Goal: Task Accomplishment & Management: Use online tool/utility

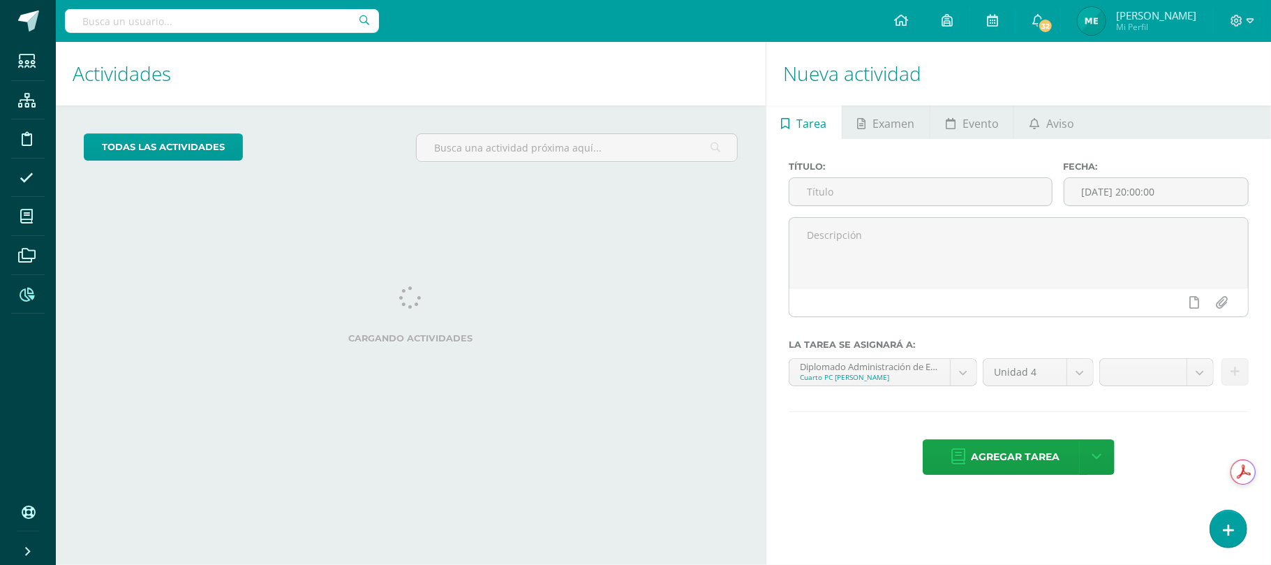
click at [43, 291] on link "Reportes" at bounding box center [27, 294] width 33 height 39
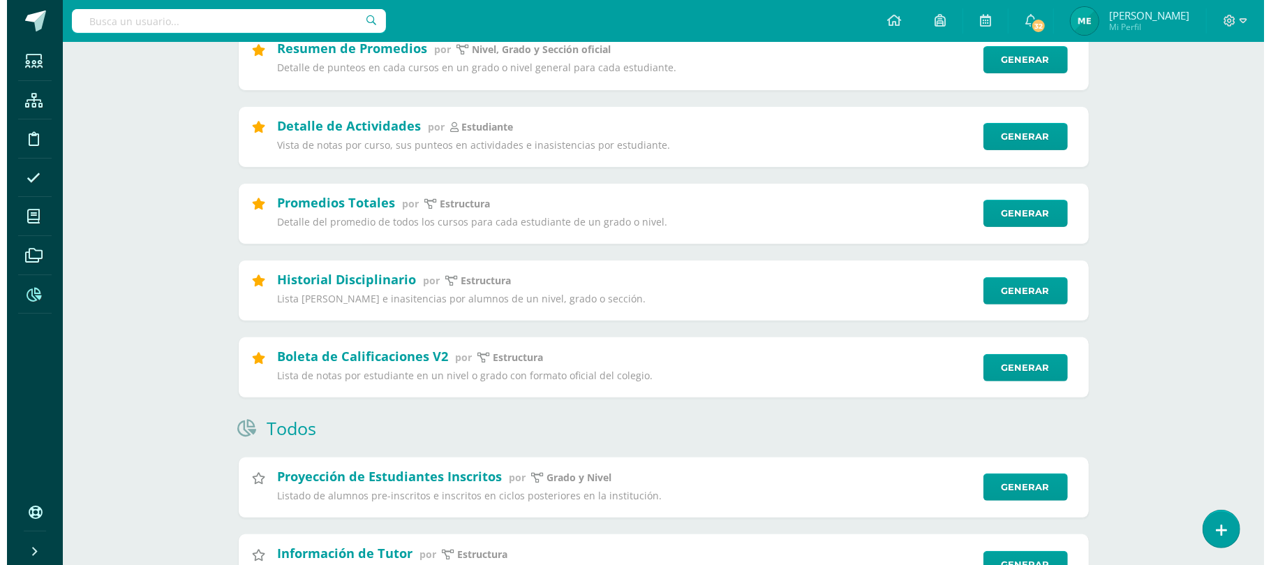
scroll to position [279, 0]
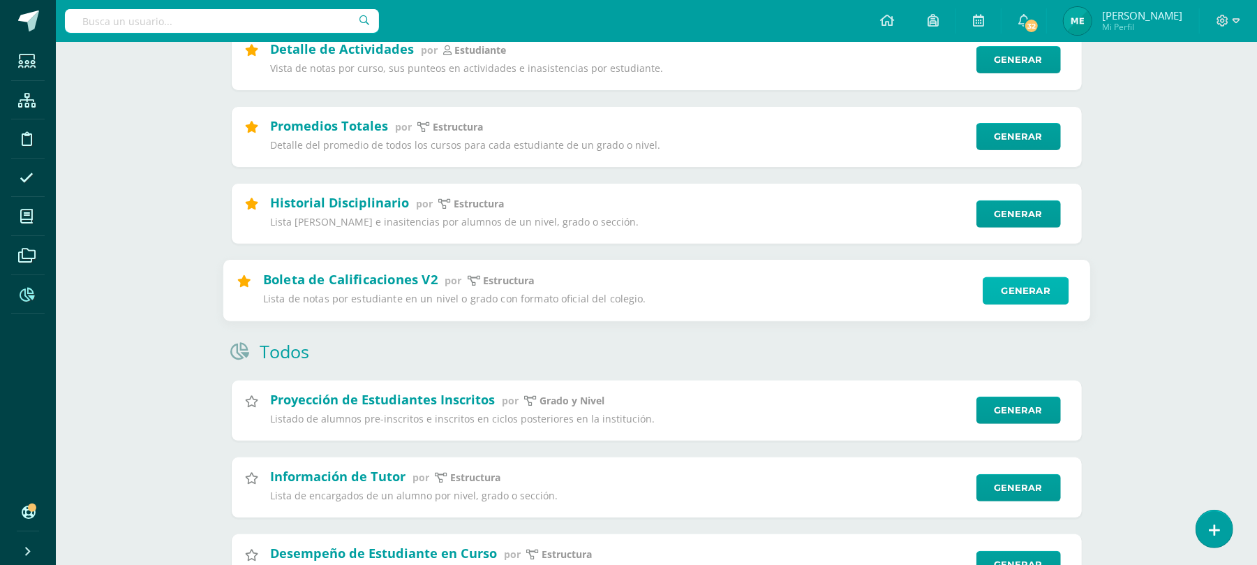
click at [1030, 299] on link "Generar" at bounding box center [1026, 290] width 86 height 28
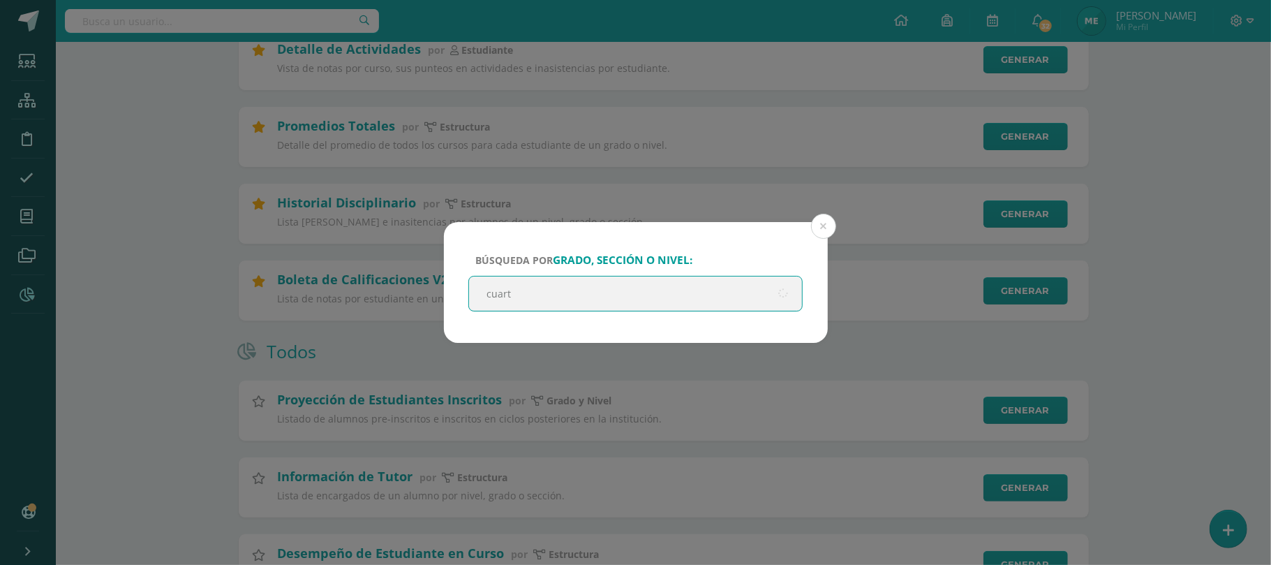
type input "cuarto"
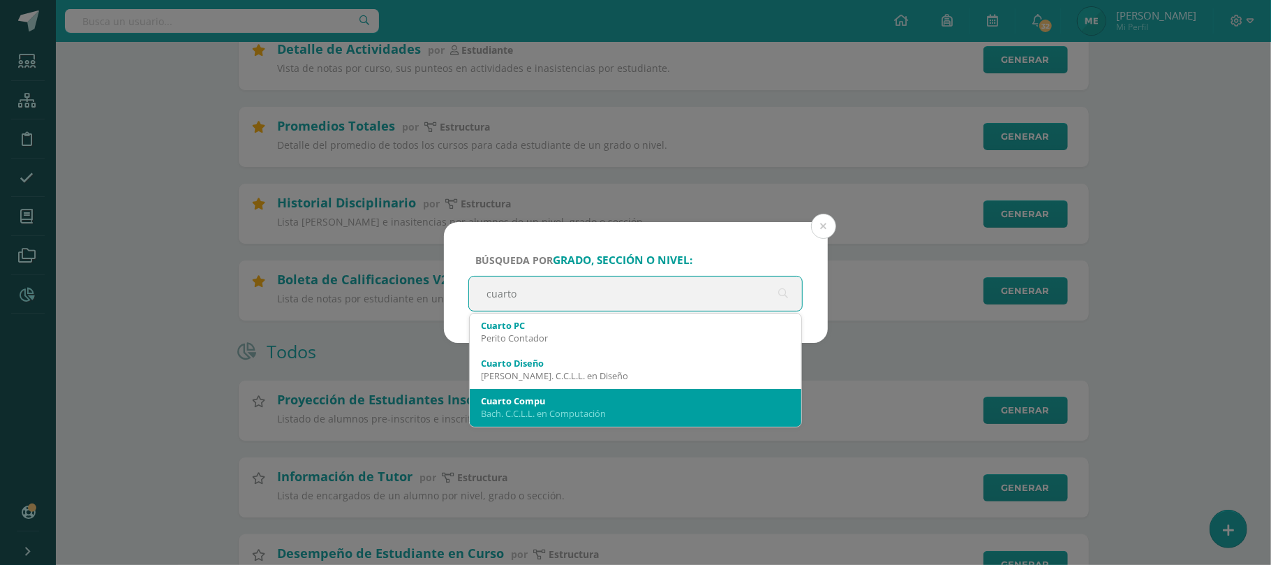
click at [600, 400] on div "Cuarto Compu" at bounding box center [636, 400] width 310 height 13
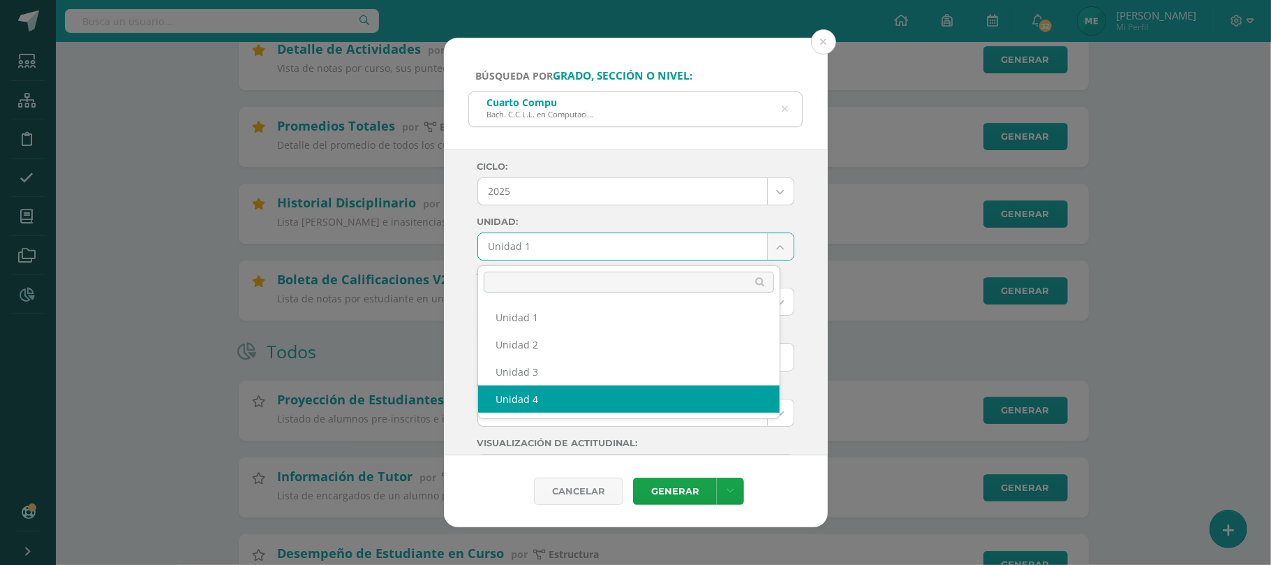
select select "Unidad 4"
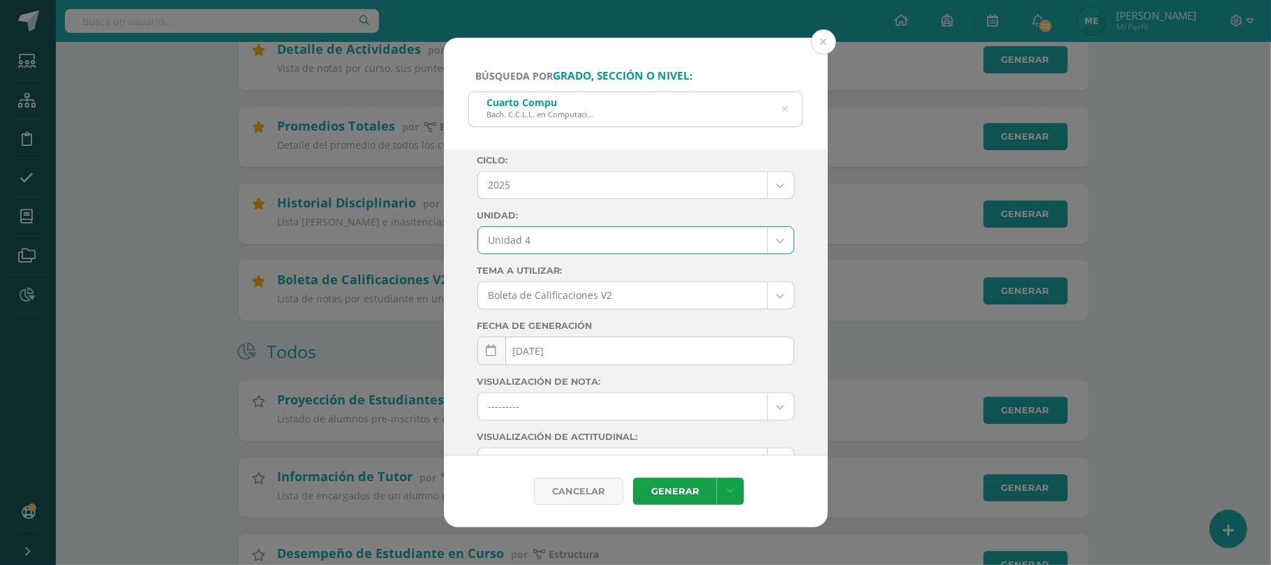
scroll to position [0, 0]
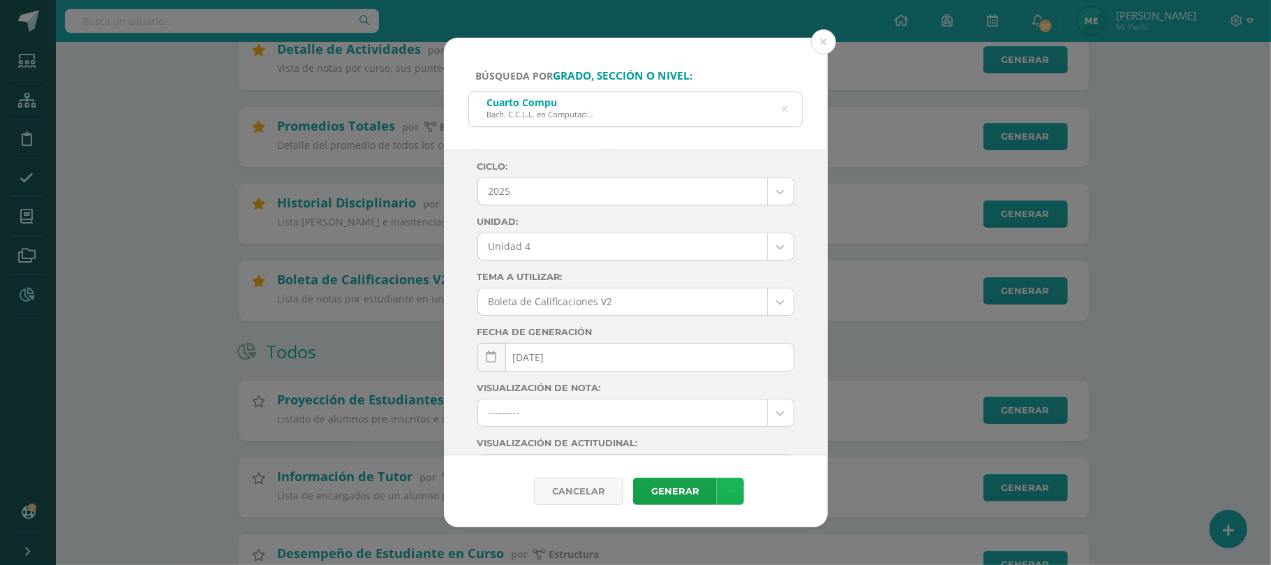
click at [721, 489] on link at bounding box center [730, 490] width 27 height 27
click at [749, 423] on link "Descargar como PDF" at bounding box center [730, 422] width 149 height 22
click at [825, 39] on button at bounding box center [823, 41] width 25 height 25
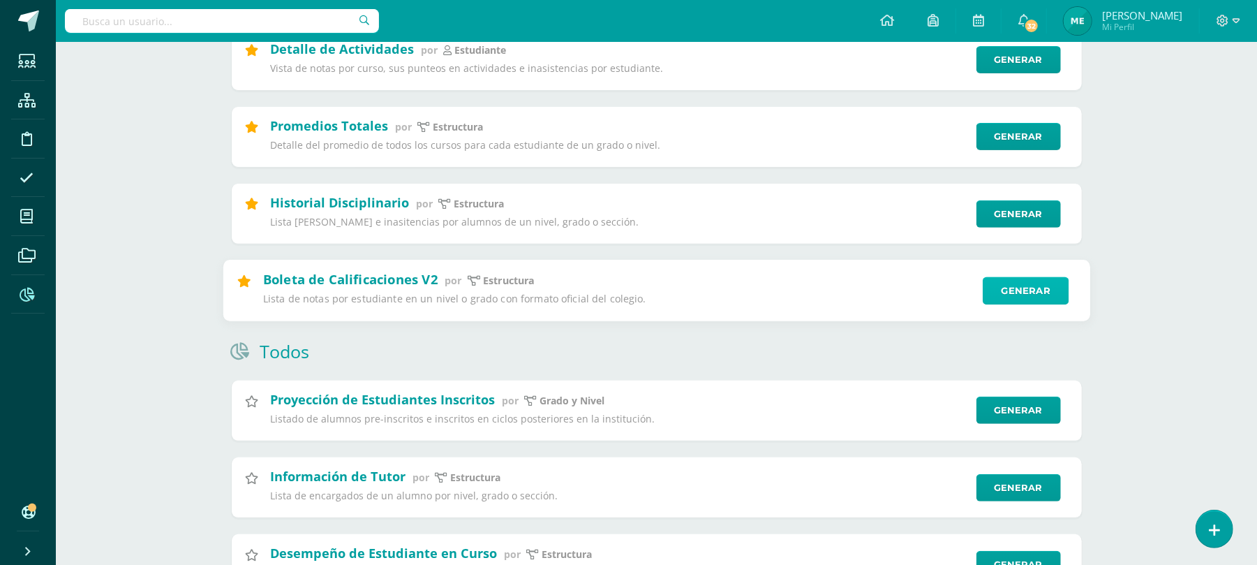
click at [1024, 299] on link "Generar" at bounding box center [1026, 290] width 86 height 28
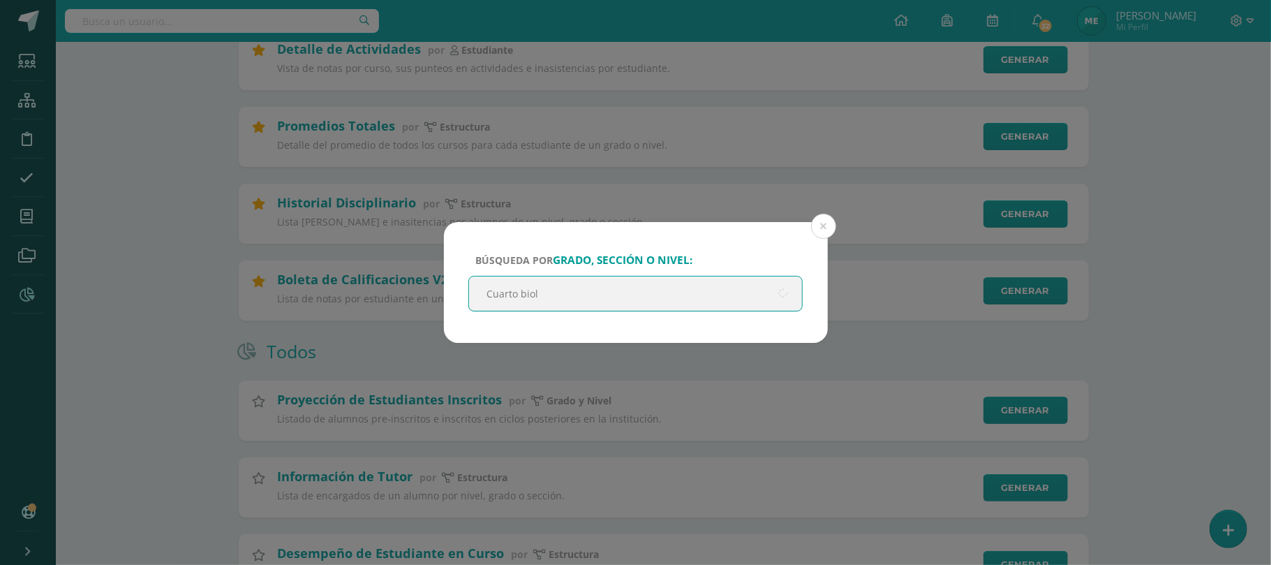
type input "Cuarto biolo"
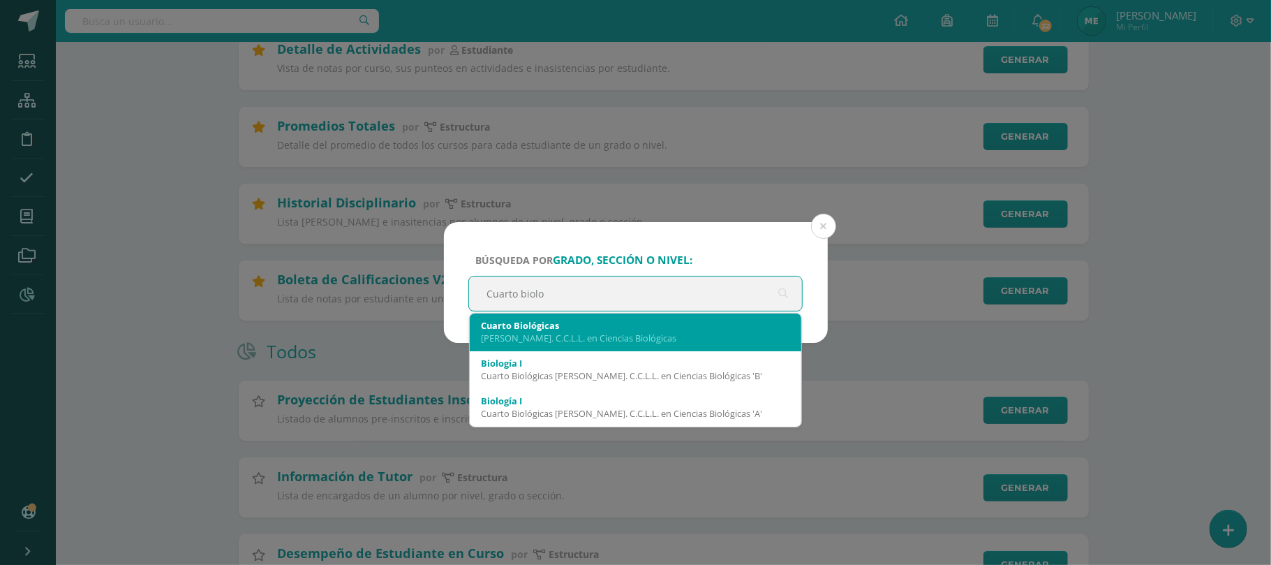
click at [641, 338] on div "Bach. C.C.L.L. en Ciencias Biológicas" at bounding box center [636, 337] width 310 height 13
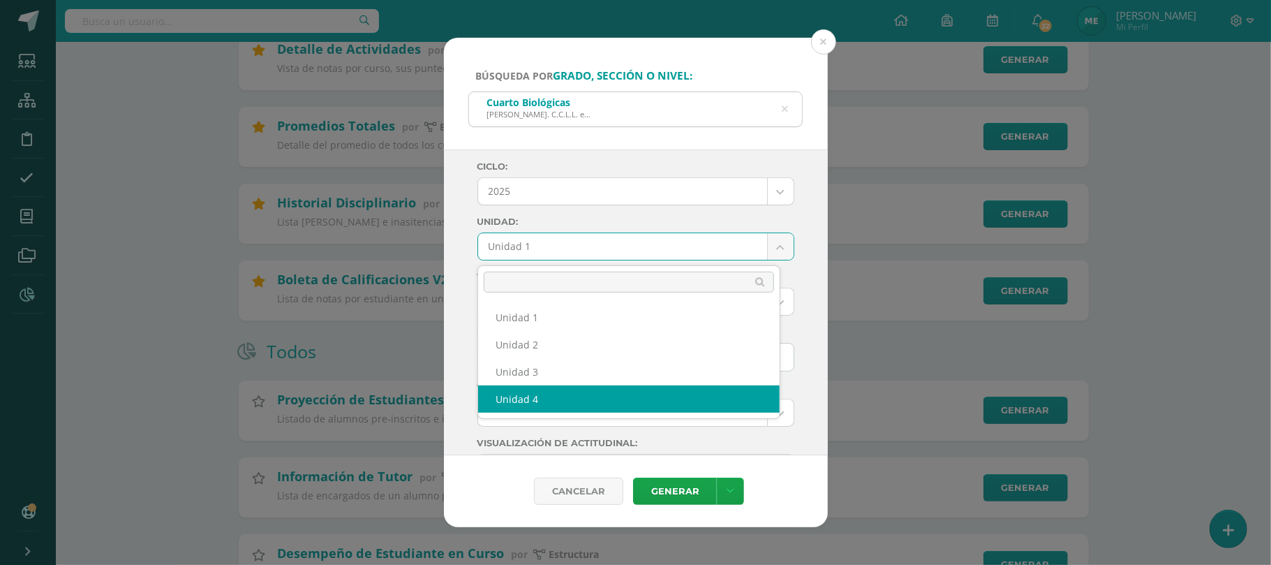
select select "Unidad 4"
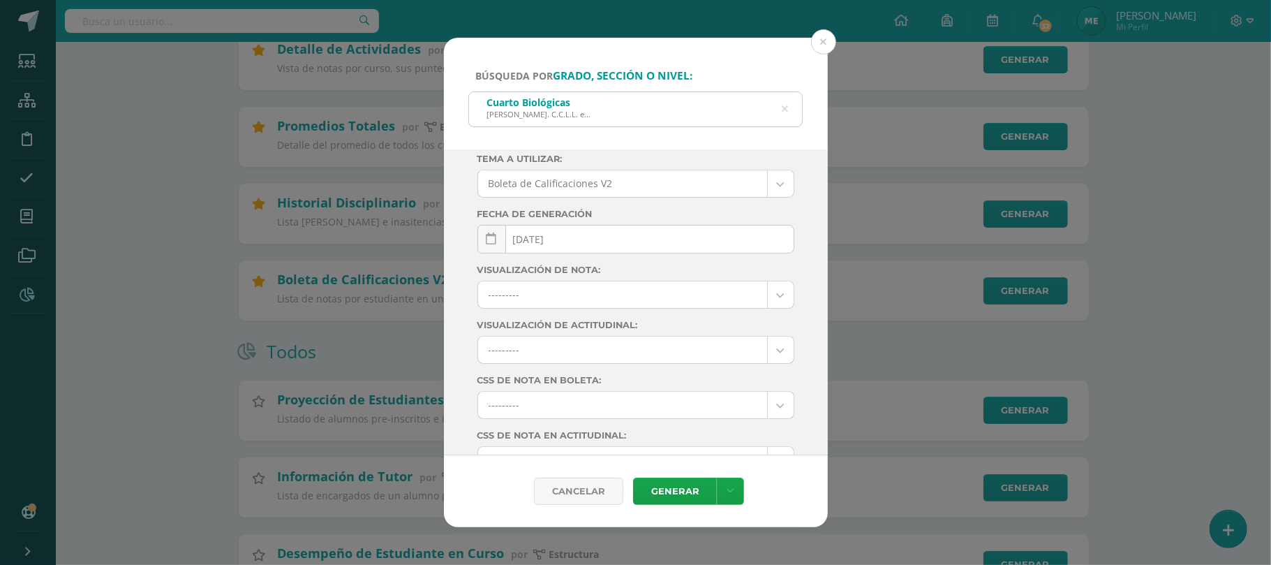
scroll to position [187, 0]
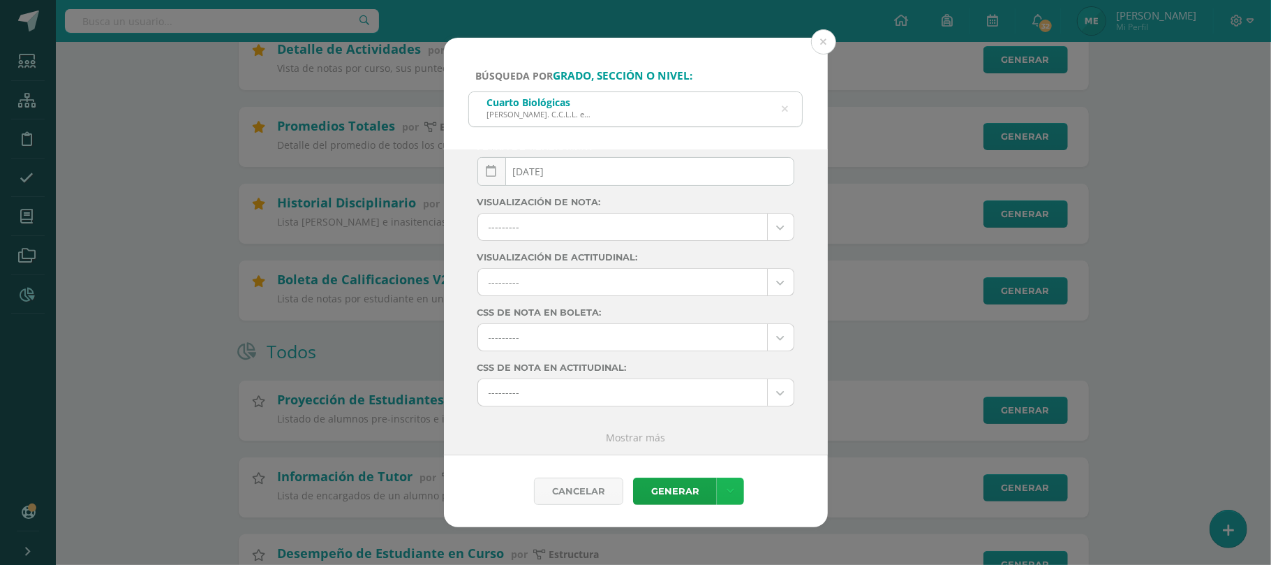
click at [732, 490] on link at bounding box center [730, 490] width 27 height 27
click at [740, 425] on link "Descargar como PDF" at bounding box center [730, 422] width 149 height 22
click at [782, 107] on icon at bounding box center [784, 108] width 29 height 29
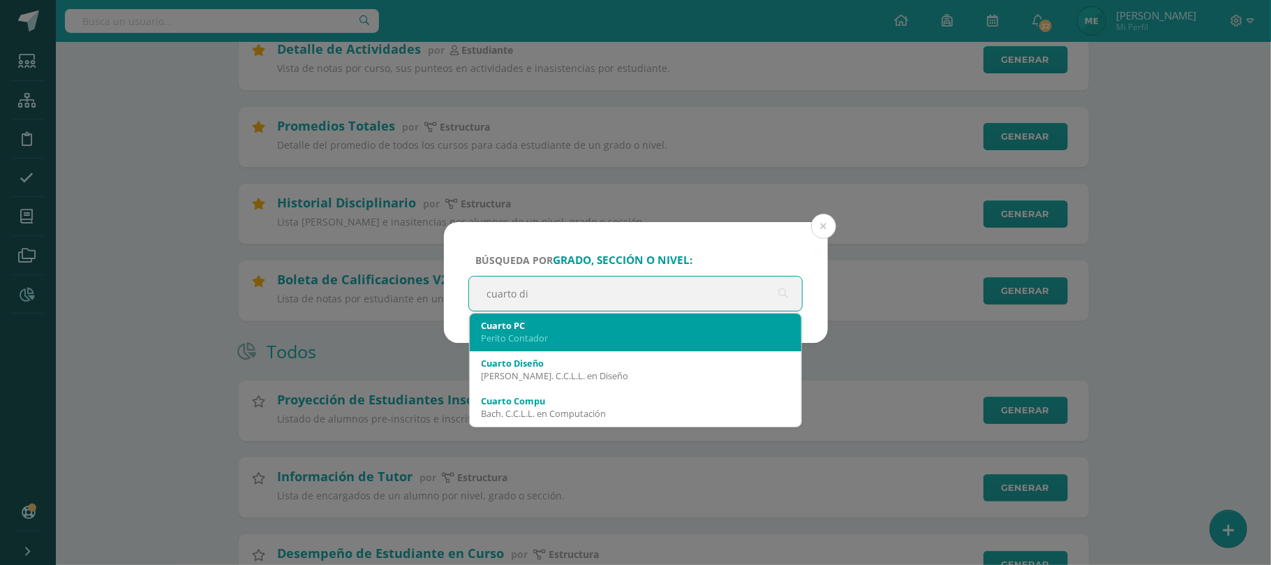
type input "cuarto dis"
click at [607, 333] on div "Bach. C.C.L.L. en Diseño" at bounding box center [636, 337] width 310 height 13
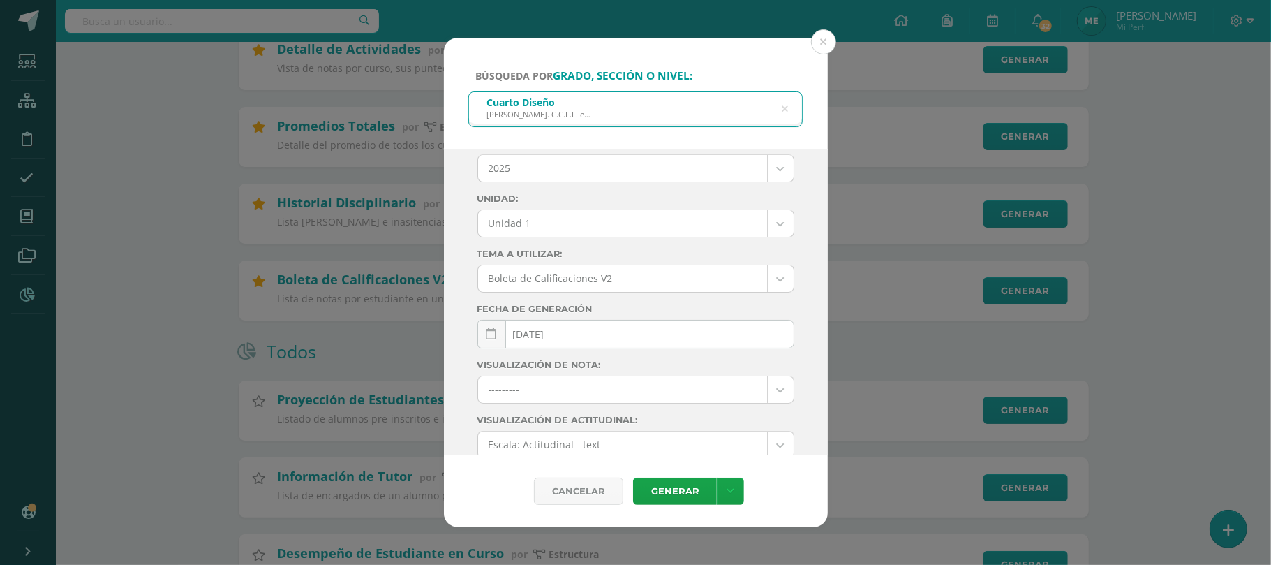
scroll to position [0, 0]
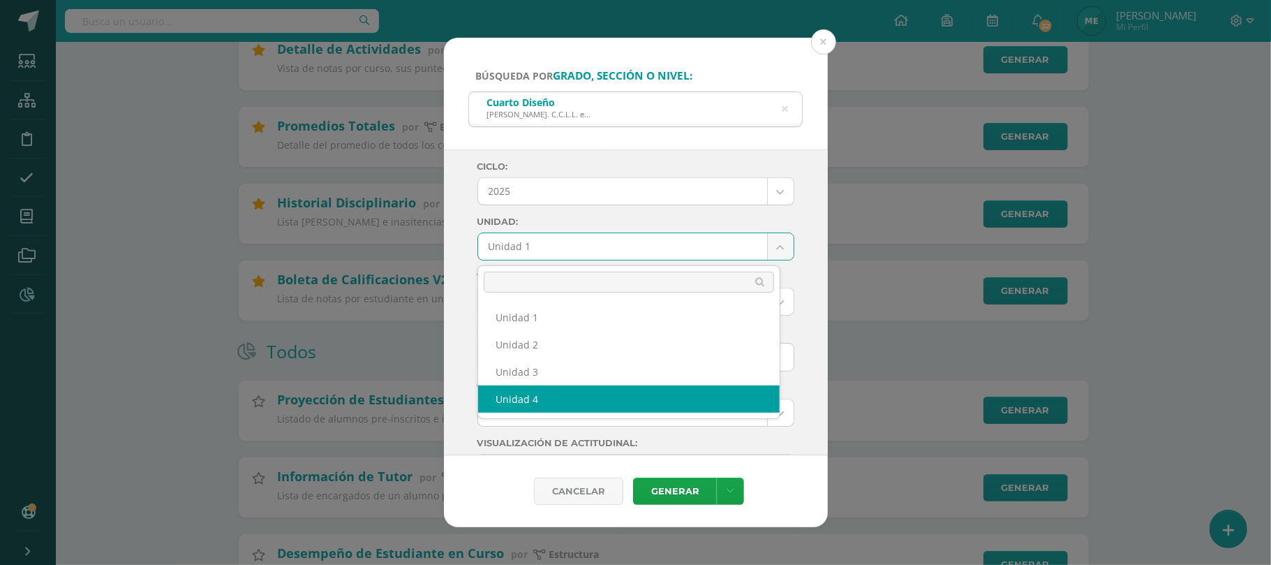
select select "Unidad 4"
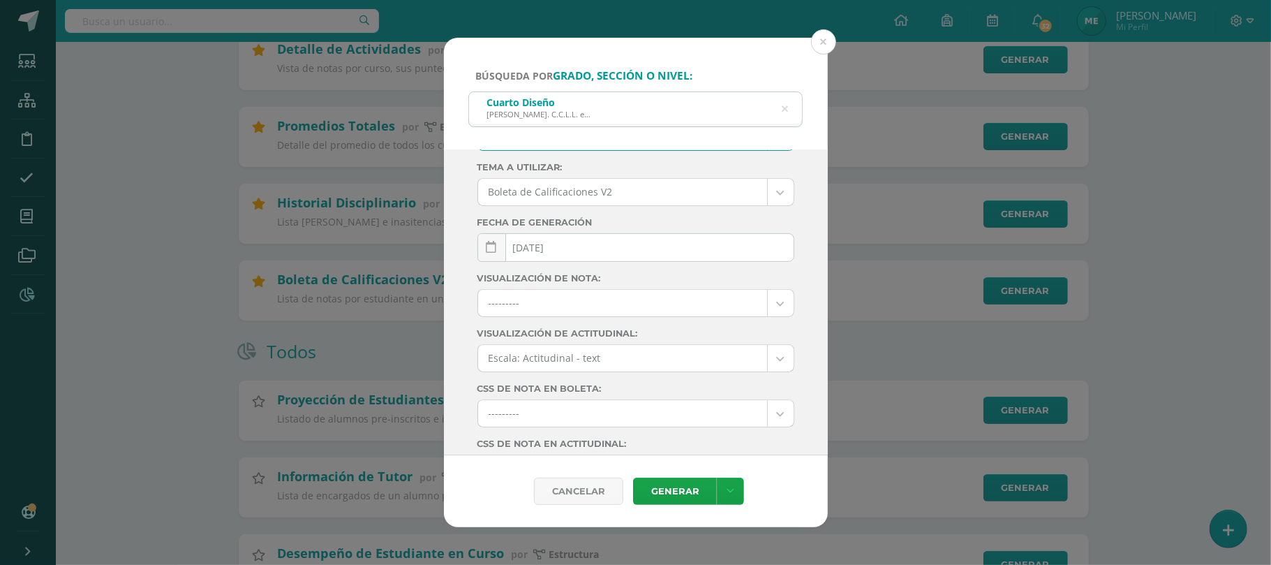
scroll to position [187, 0]
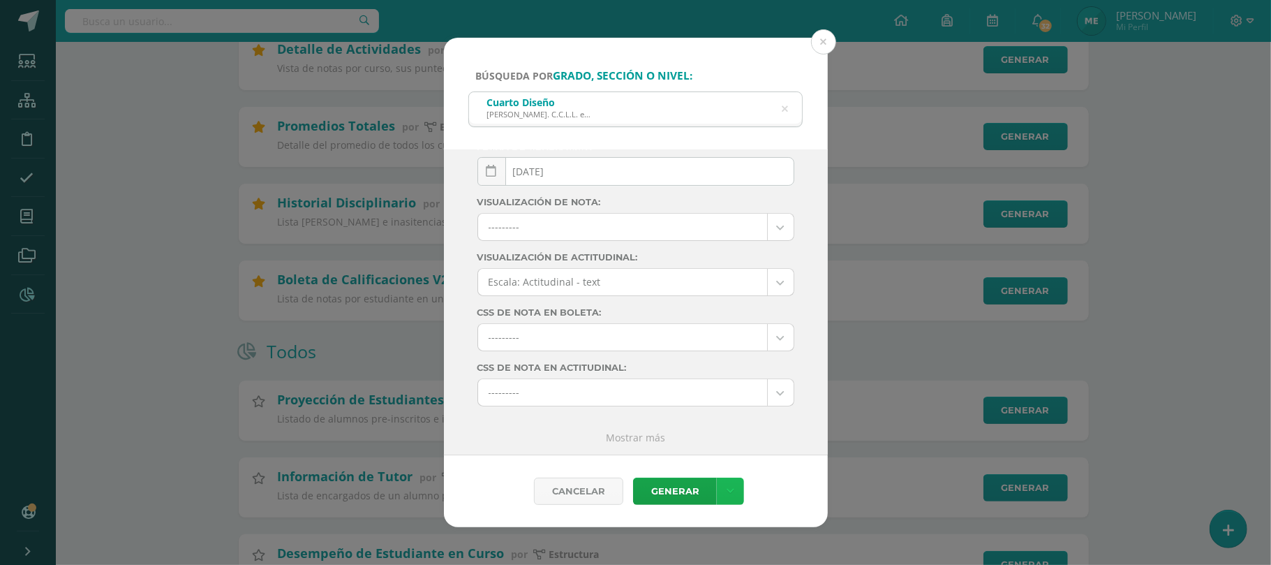
click at [722, 497] on link at bounding box center [730, 490] width 27 height 27
click at [713, 427] on link "Descargar como PDF" at bounding box center [730, 422] width 149 height 22
click at [783, 112] on icon at bounding box center [785, 109] width 6 height 36
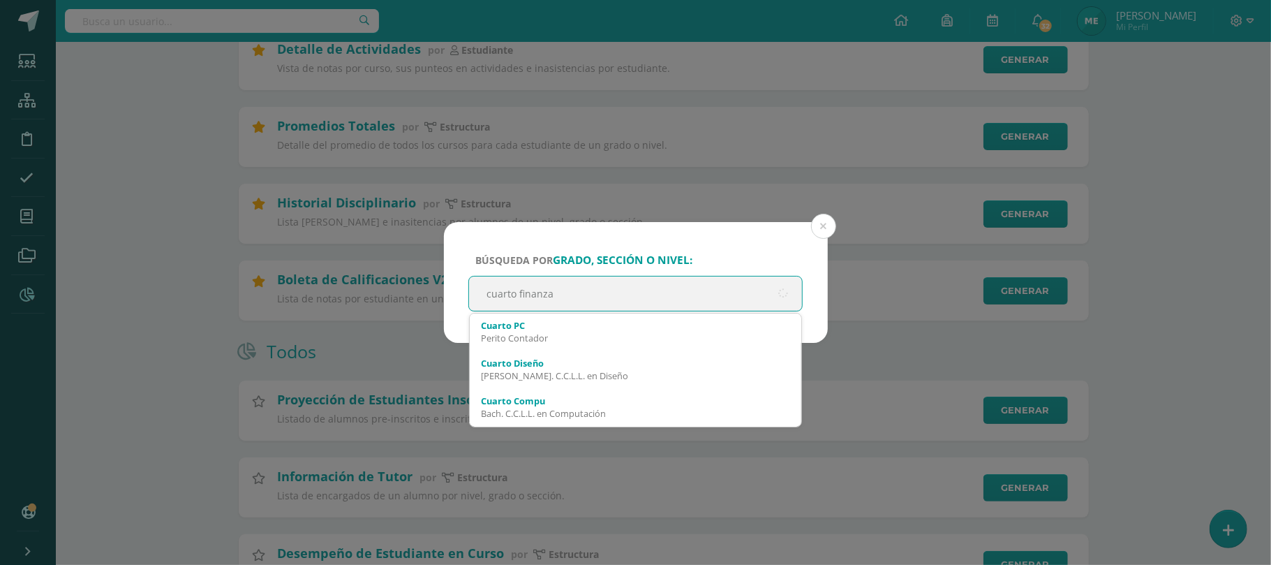
type input "cuarto finanzas"
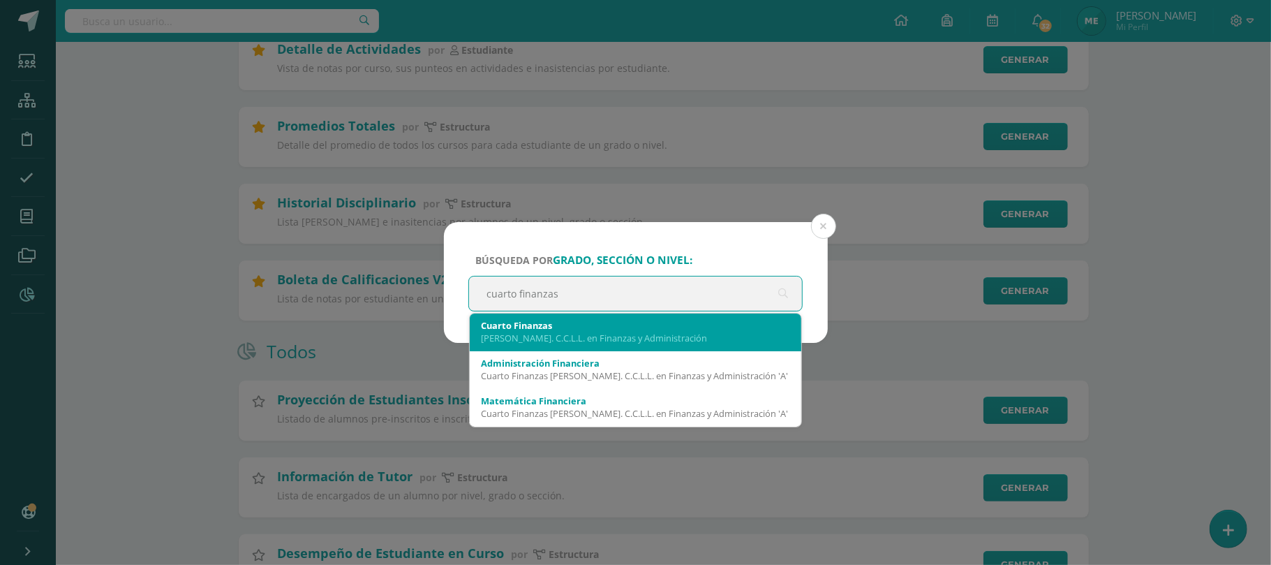
click at [733, 321] on div "Cuarto Finanzas" at bounding box center [636, 325] width 310 height 13
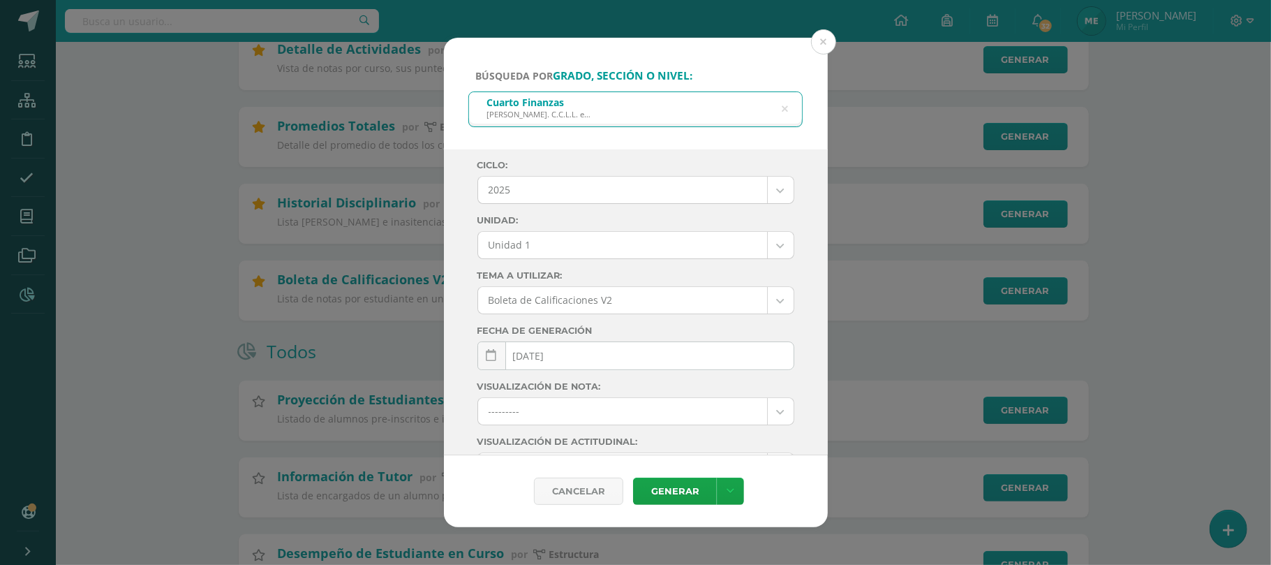
scroll to position [0, 0]
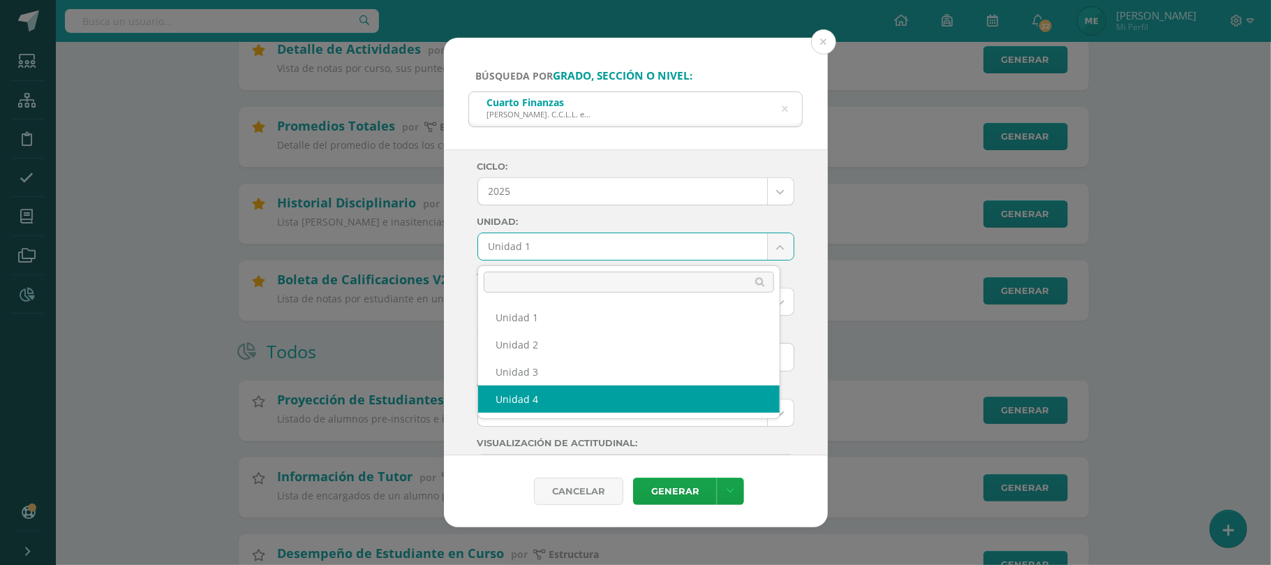
select select "Unidad 4"
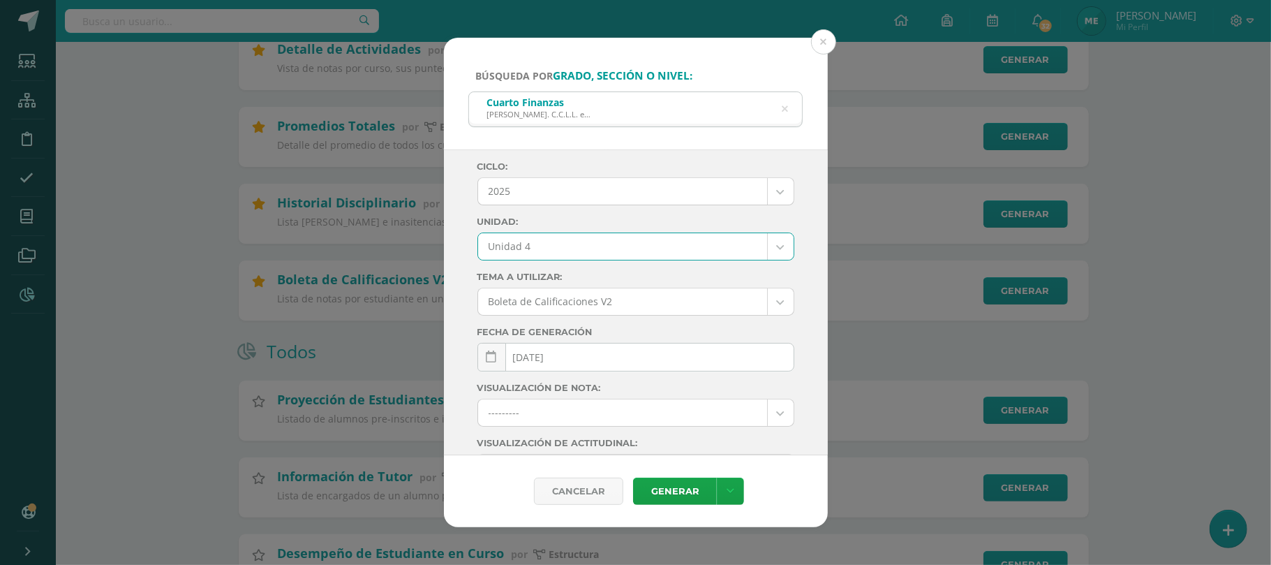
scroll to position [93, 0]
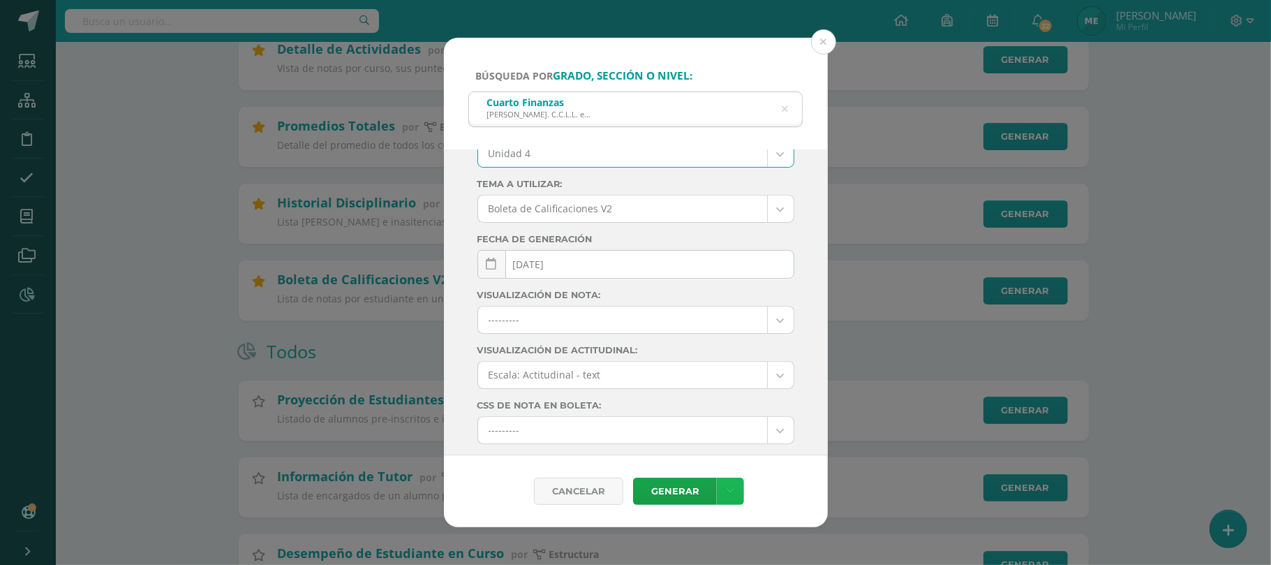
click at [721, 492] on link at bounding box center [730, 490] width 27 height 27
click at [761, 419] on link "Descargar como PDF" at bounding box center [730, 422] width 149 height 22
click at [823, 40] on button at bounding box center [823, 41] width 25 height 25
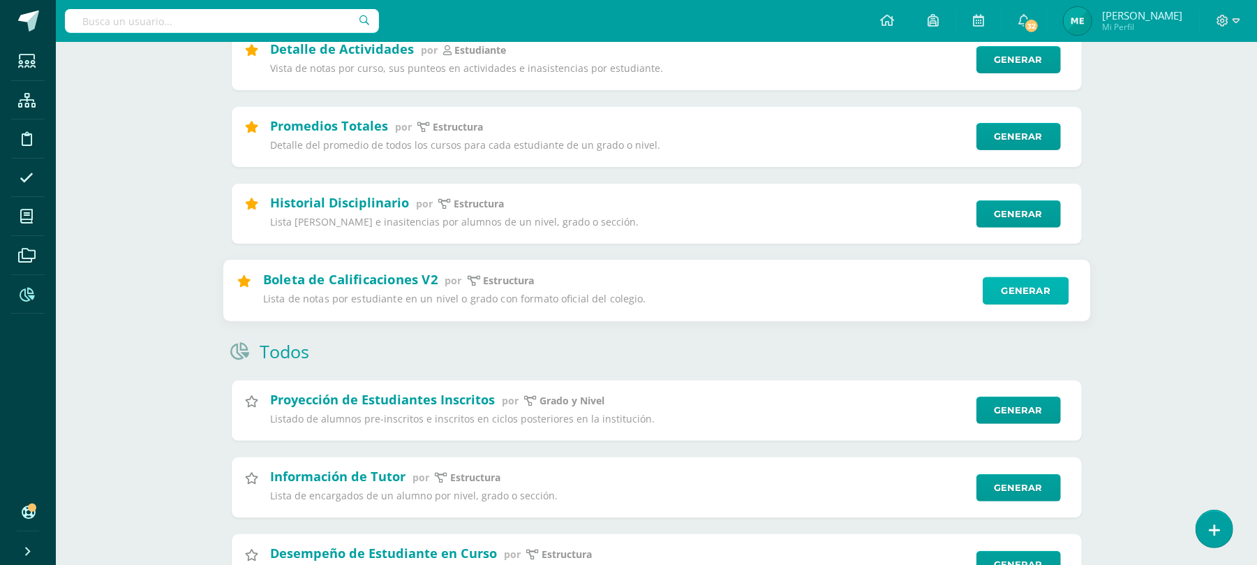
click at [1008, 304] on link "Generar" at bounding box center [1026, 290] width 86 height 28
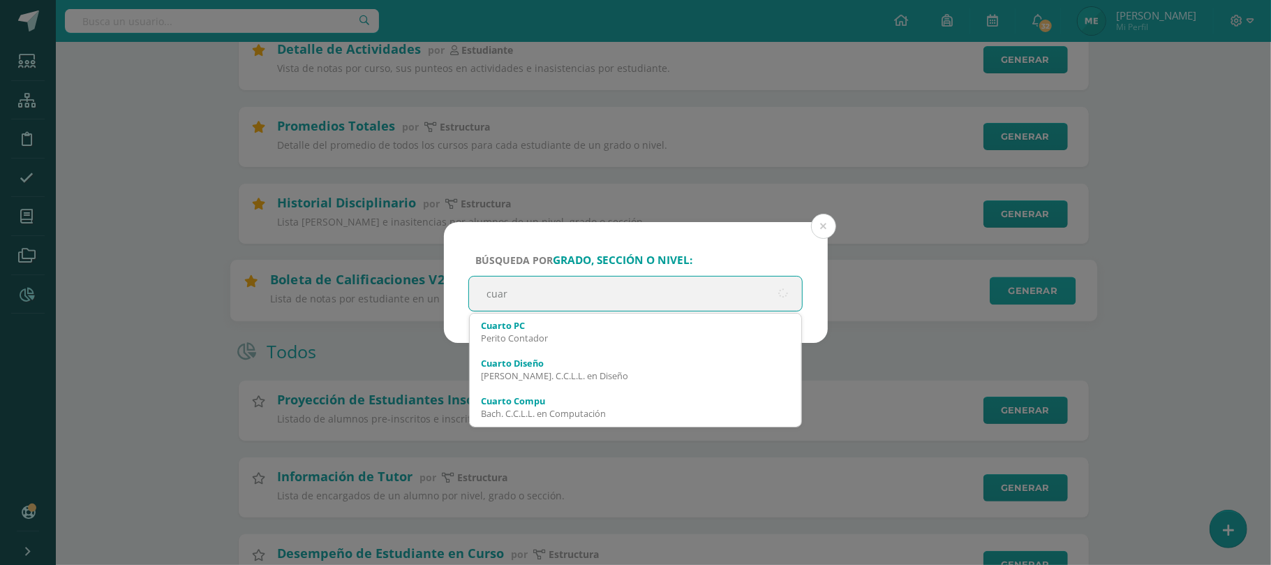
type input "cuart"
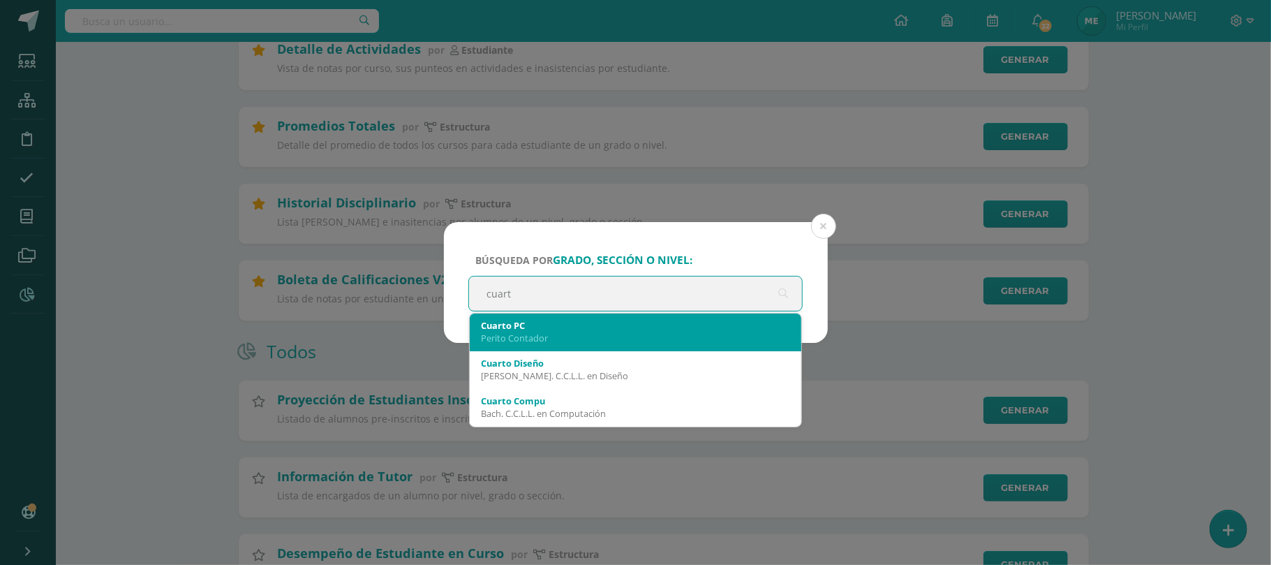
click at [678, 322] on div "Cuarto PC" at bounding box center [636, 325] width 310 height 13
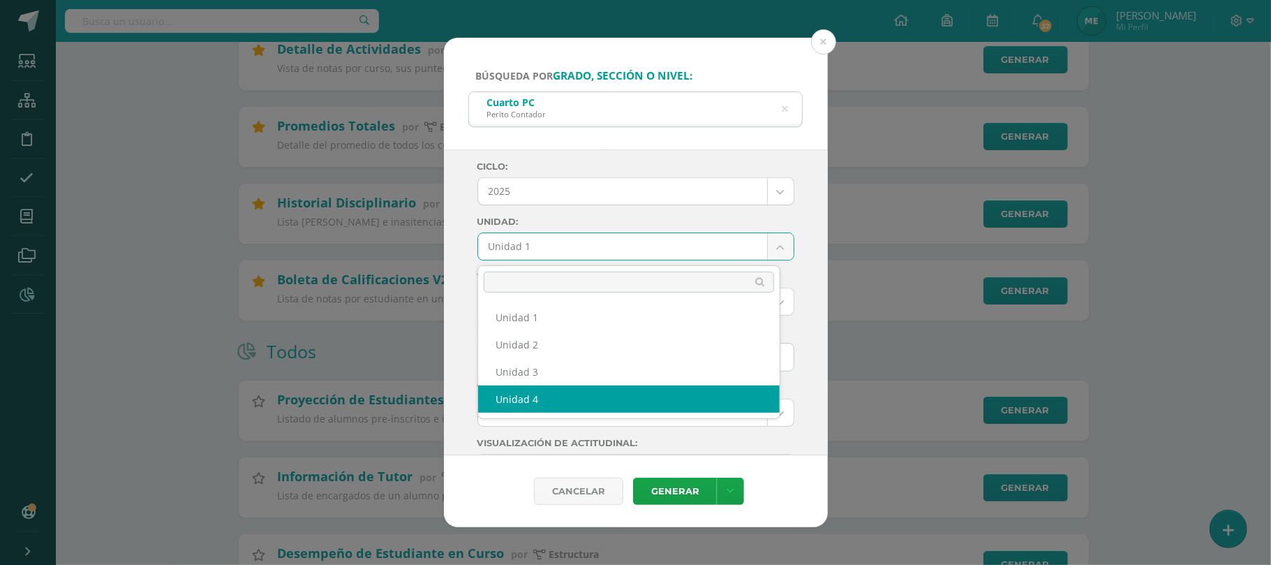
select select "Unidad 4"
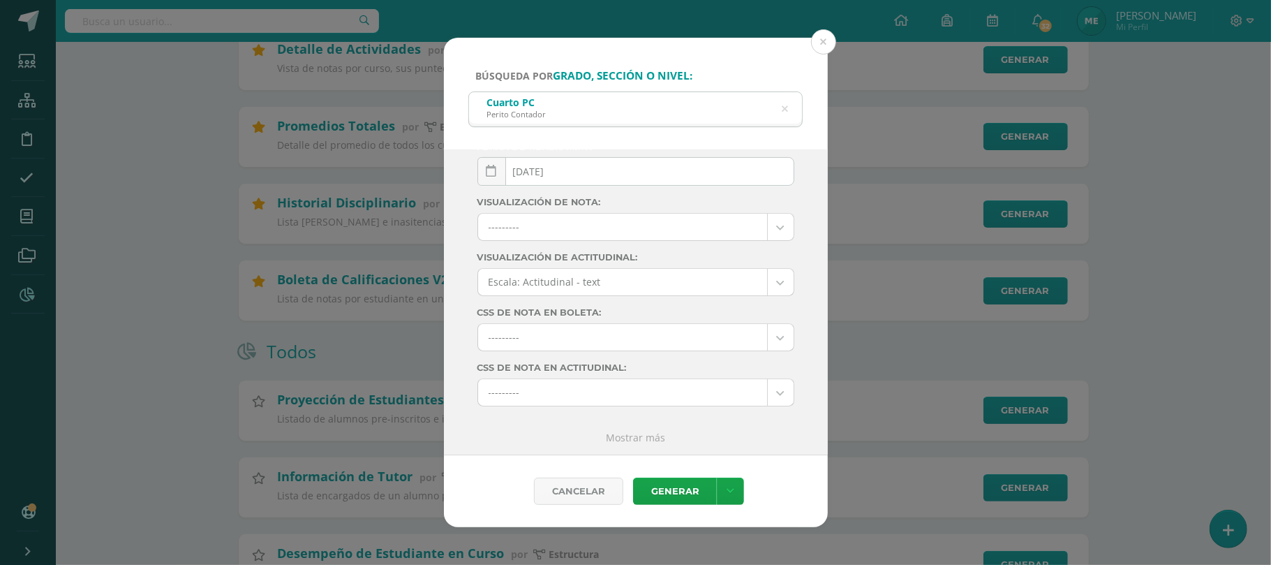
scroll to position [187, 0]
click at [729, 493] on icon at bounding box center [730, 491] width 8 height 12
click at [733, 419] on link "Descargar como PDF" at bounding box center [730, 422] width 149 height 22
click at [788, 106] on div "Cuarto PC [PERSON_NAME]" at bounding box center [636, 107] width 334 height 31
click at [777, 110] on div "Cuarto PC [PERSON_NAME]" at bounding box center [636, 107] width 334 height 31
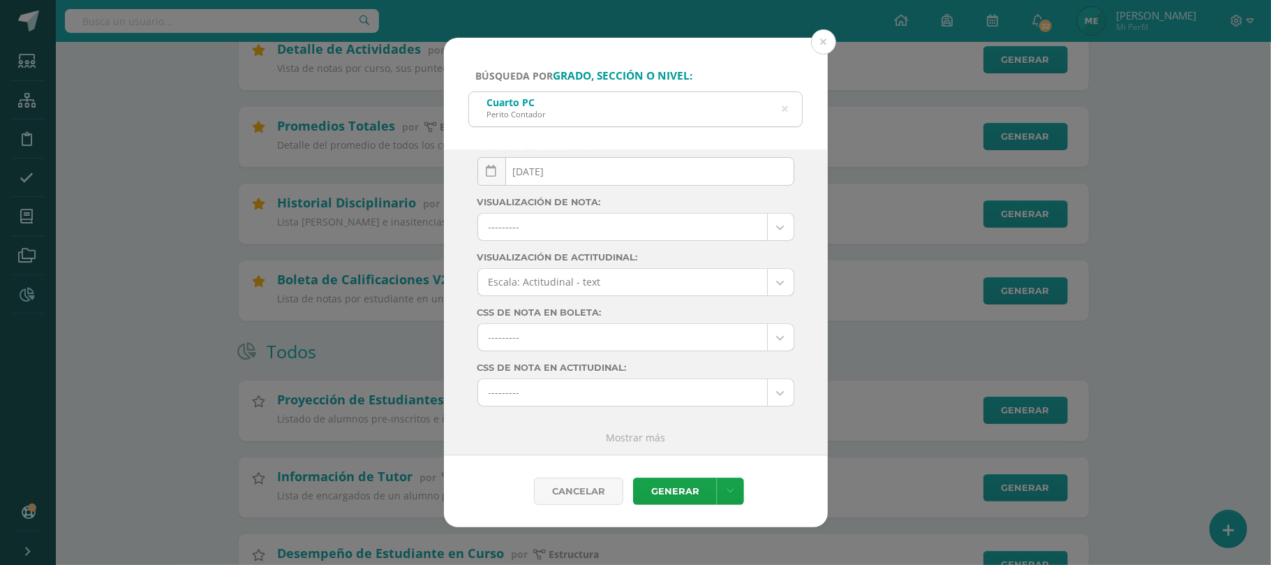
click at [782, 103] on icon at bounding box center [784, 108] width 29 height 29
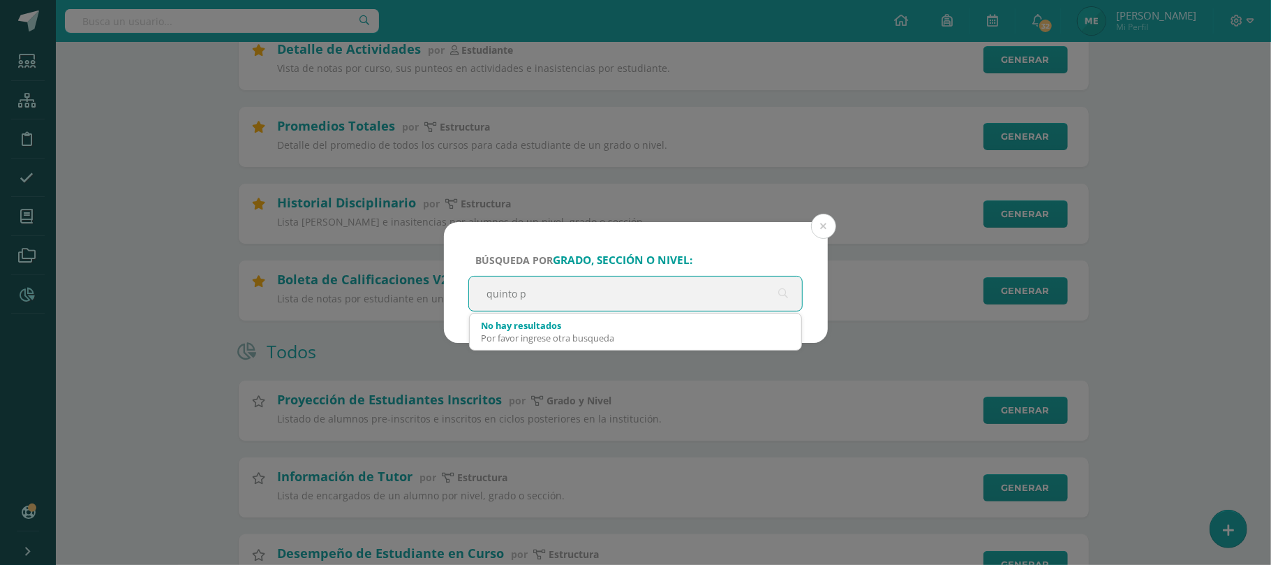
type input "quinto pc"
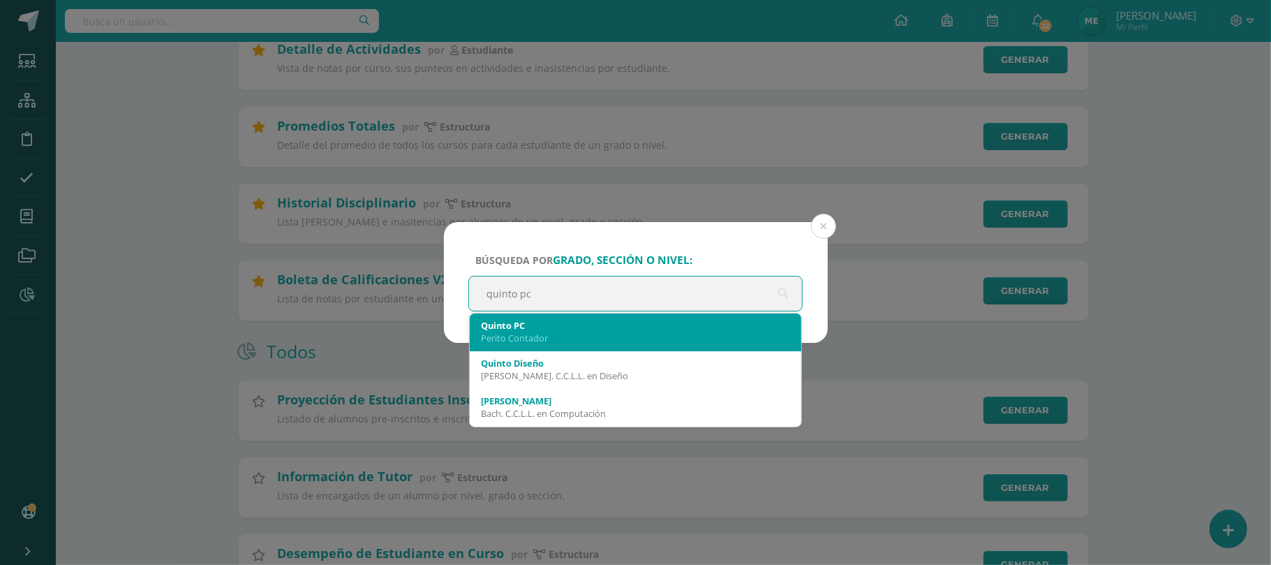
click at [615, 336] on div "Perito Contador" at bounding box center [636, 337] width 310 height 13
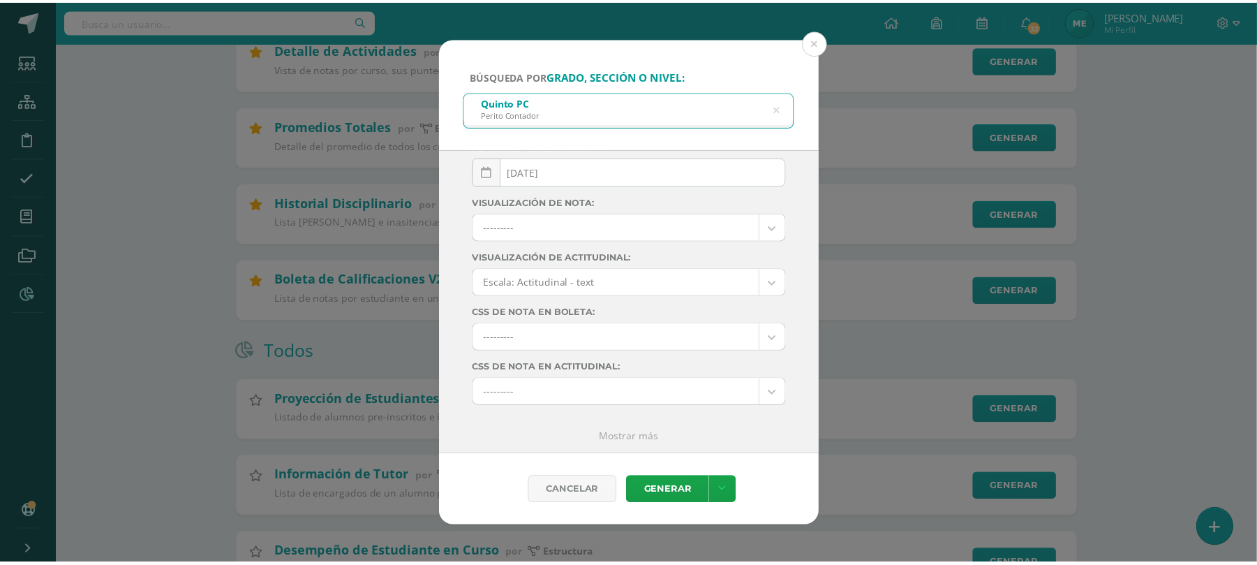
scroll to position [1, 0]
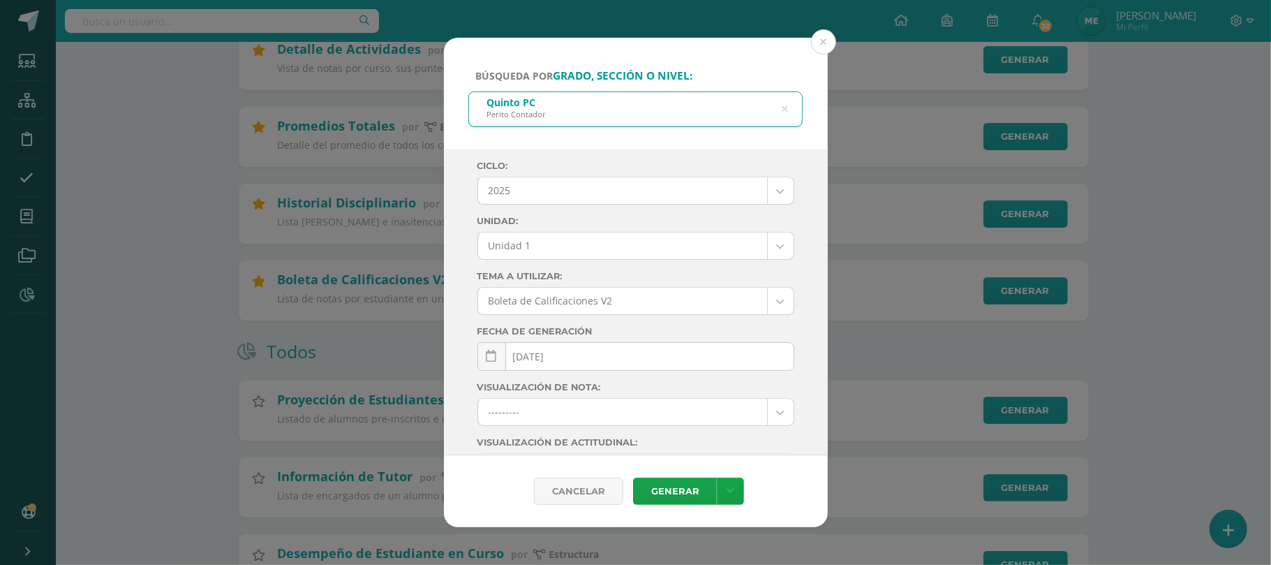
select select "Unidad 4"
click at [735, 506] on div "Cancelar Generar" at bounding box center [636, 491] width 384 height 72
click at [727, 500] on link at bounding box center [730, 490] width 27 height 27
click at [724, 421] on link "Descargar como PDF" at bounding box center [730, 422] width 149 height 22
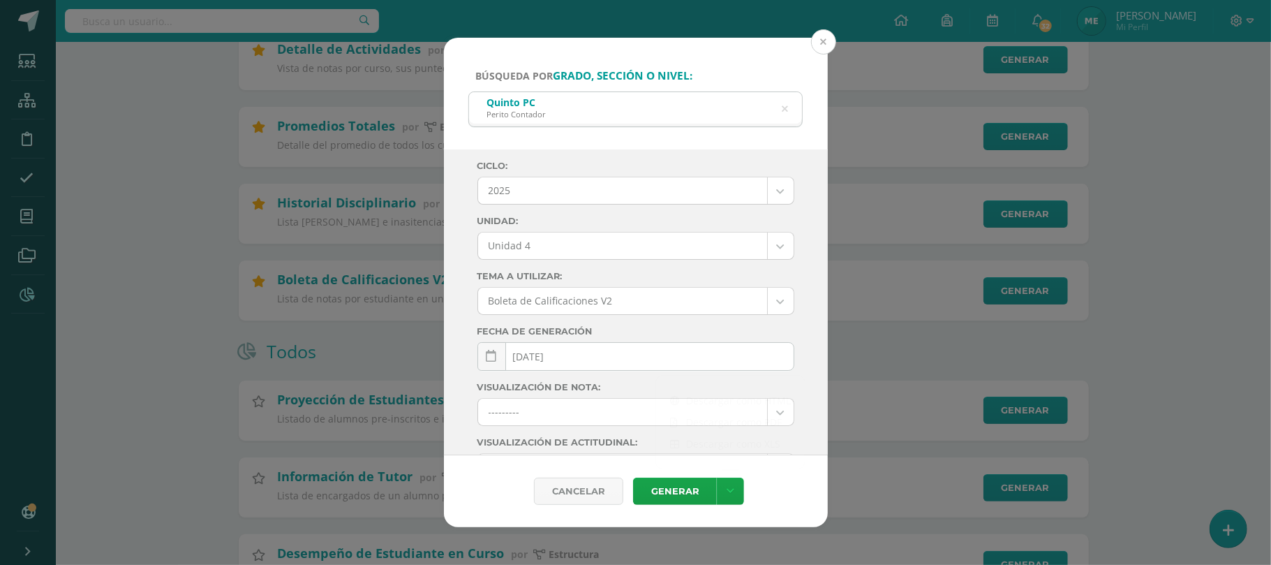
click at [819, 37] on button at bounding box center [823, 41] width 25 height 25
